Goal: Task Accomplishment & Management: Use online tool/utility

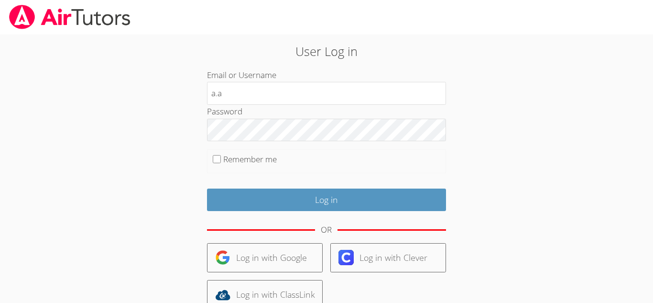
type input "a.abdallah3@lodiusd.org"
click at [207, 156] on fieldset "Remember me" at bounding box center [326, 161] width 239 height 24
click at [218, 156] on input "Remember me" at bounding box center [217, 159] width 8 height 8
checkbox input "true"
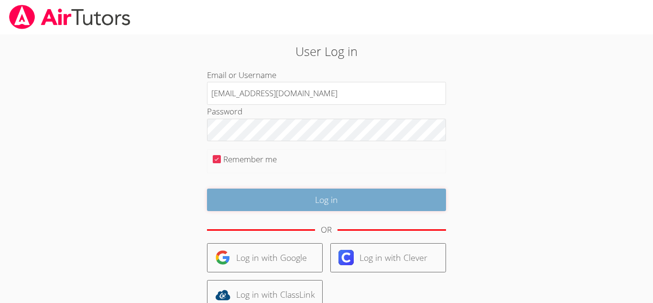
click at [300, 205] on input "Log in" at bounding box center [326, 199] width 239 height 22
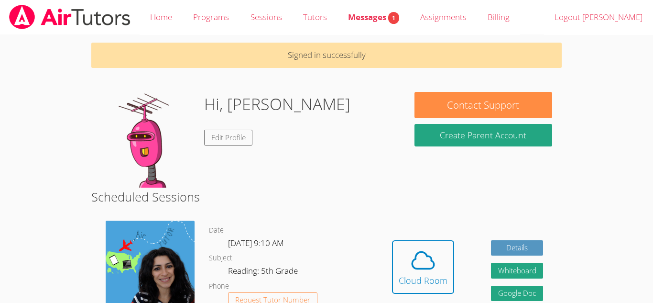
click at [405, 225] on div "Hidden Cloud Room Details Whiteboard Hidden Google Doc" at bounding box center [467, 273] width 188 height 121
click at [444, 262] on span at bounding box center [423, 260] width 49 height 27
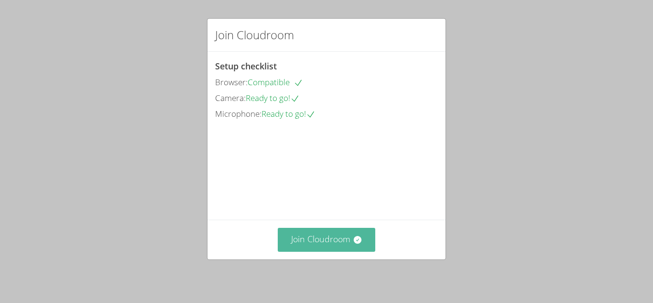
click at [371, 246] on button "Join Cloudroom" at bounding box center [327, 239] width 98 height 23
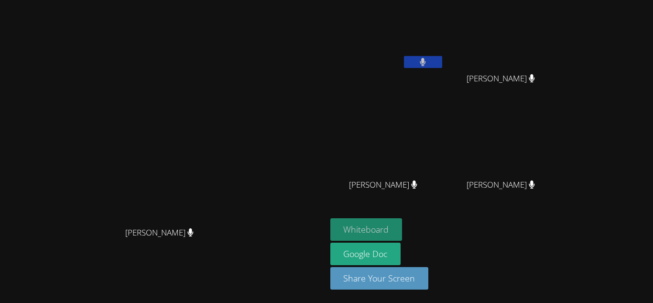
click at [403, 222] on button "Whiteboard" at bounding box center [366, 229] width 72 height 22
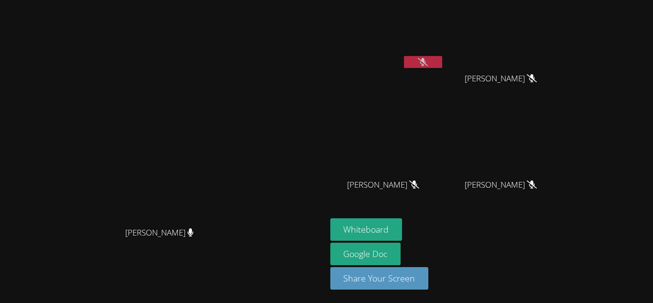
click at [442, 62] on button at bounding box center [423, 62] width 38 height 12
click at [442, 65] on button at bounding box center [423, 62] width 38 height 12
click at [442, 58] on button at bounding box center [423, 62] width 38 height 12
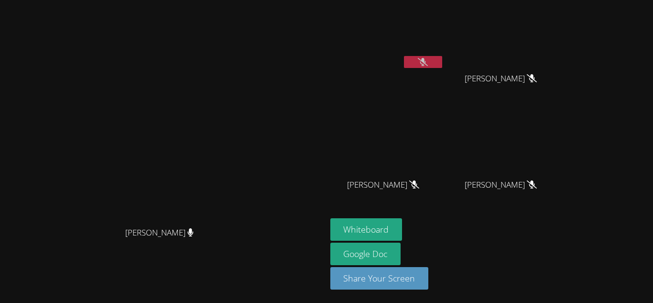
click at [428, 65] on icon at bounding box center [423, 62] width 10 height 8
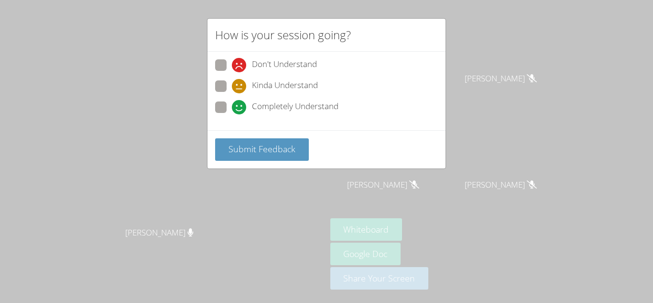
click at [255, 107] on span "Completely Understand" at bounding box center [295, 107] width 87 height 14
click at [240, 107] on input "Completely Understand" at bounding box center [236, 105] width 8 height 8
radio input "true"
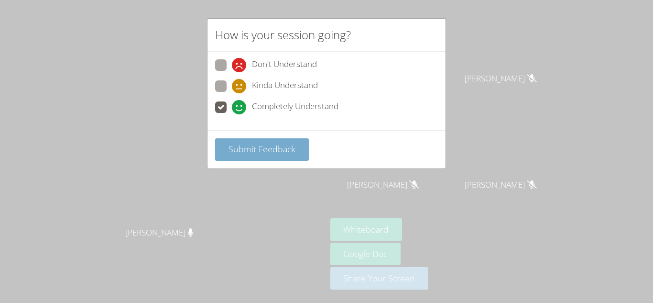
click at [286, 154] on span "Submit Feedback" at bounding box center [262, 148] width 67 height 11
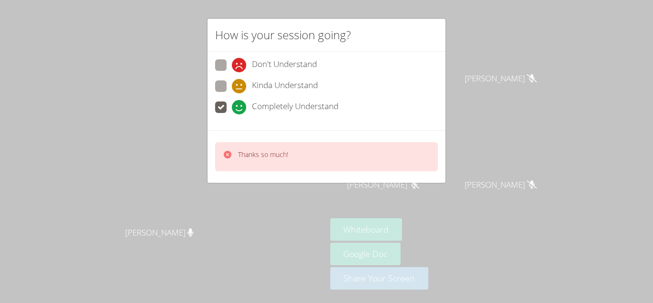
click at [519, 57] on div "How is your session going? Don't Understand Kinda Understand Completely Underst…" at bounding box center [326, 151] width 653 height 303
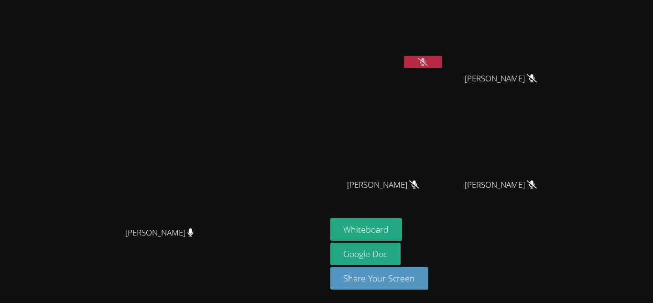
click at [442, 57] on button at bounding box center [423, 62] width 38 height 12
